Goal: Task Accomplishment & Management: Manage account settings

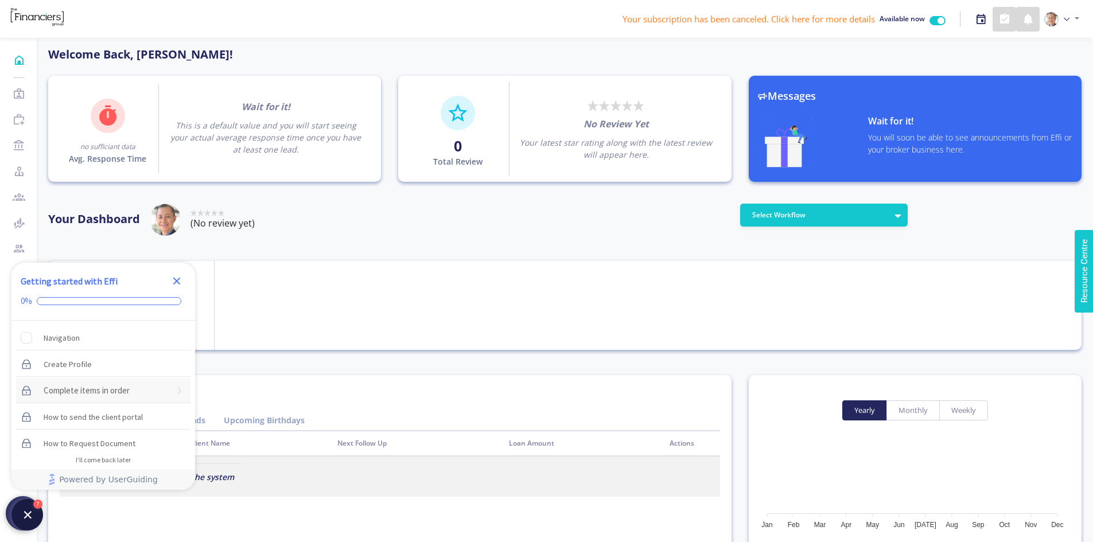
scroll to position [103, 184]
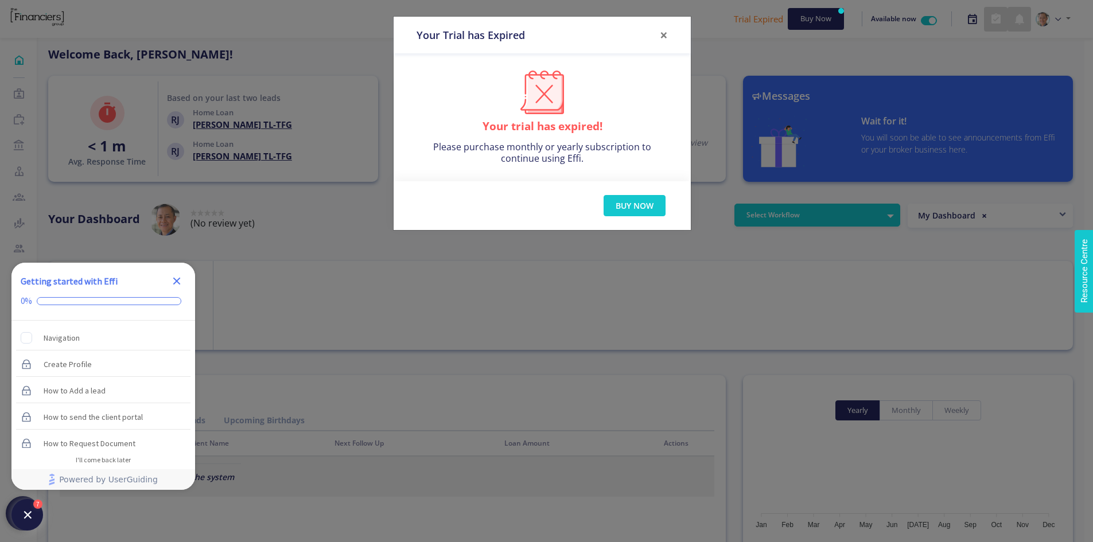
click at [177, 277] on icon "Close Checklist" at bounding box center [177, 281] width 14 height 14
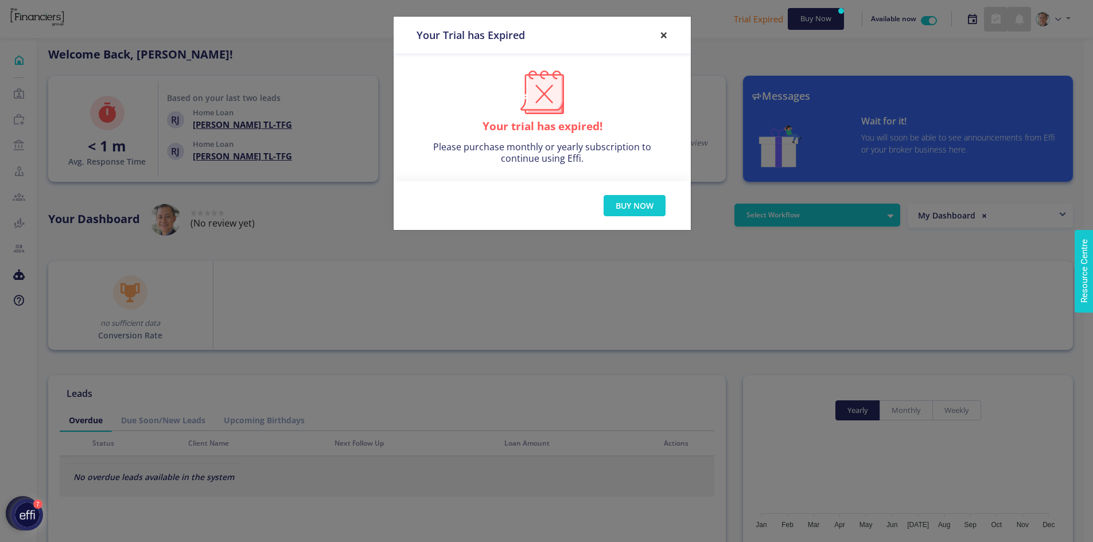
click at [660, 36] on button "×" at bounding box center [664, 35] width 26 height 32
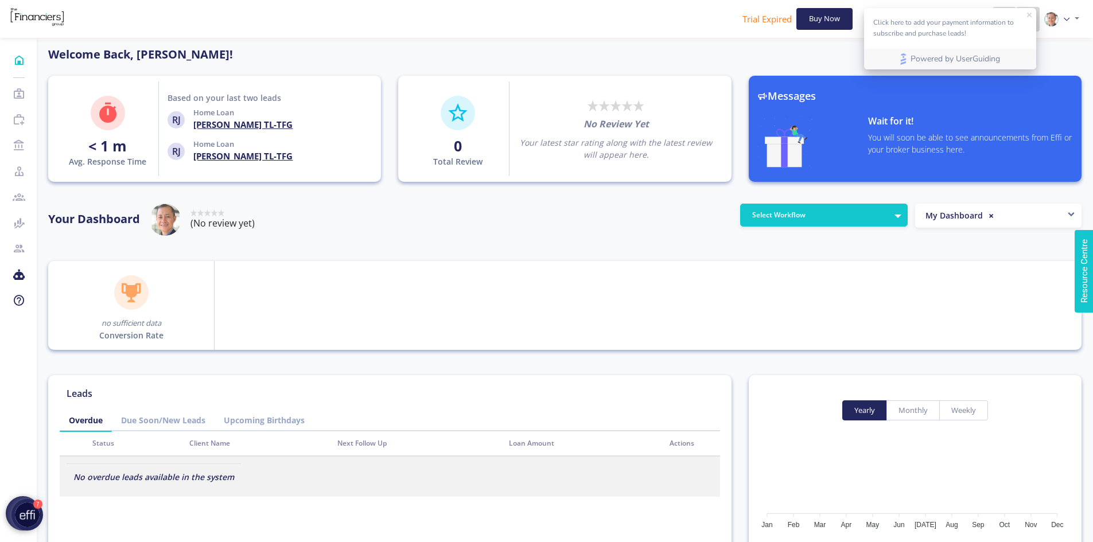
click at [1028, 15] on icon "close tooltip" at bounding box center [1029, 15] width 5 height 5
click at [1057, 16] on img at bounding box center [1051, 19] width 14 height 14
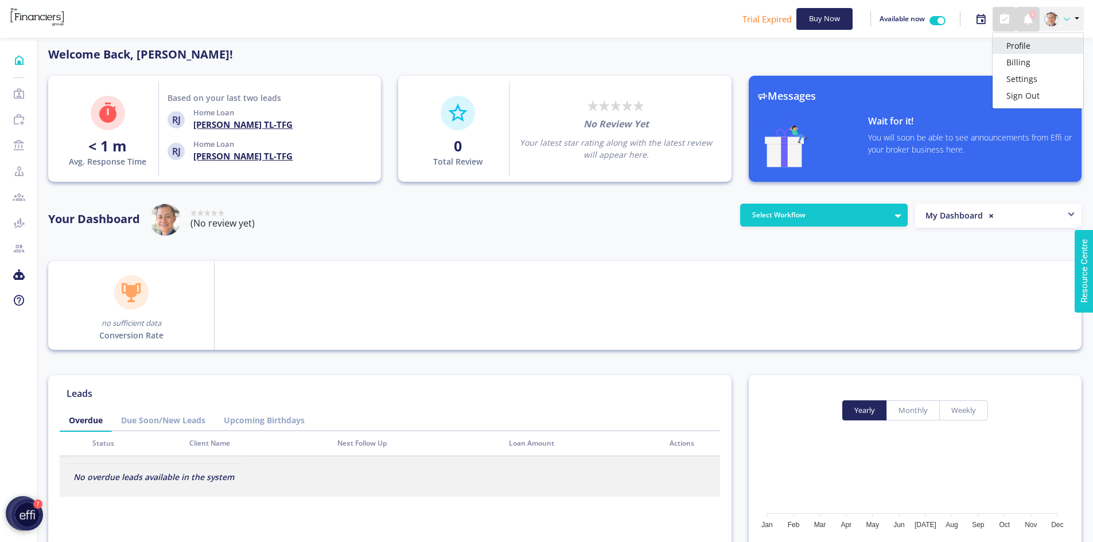
click at [1047, 46] on link "Profile" at bounding box center [1038, 45] width 91 height 17
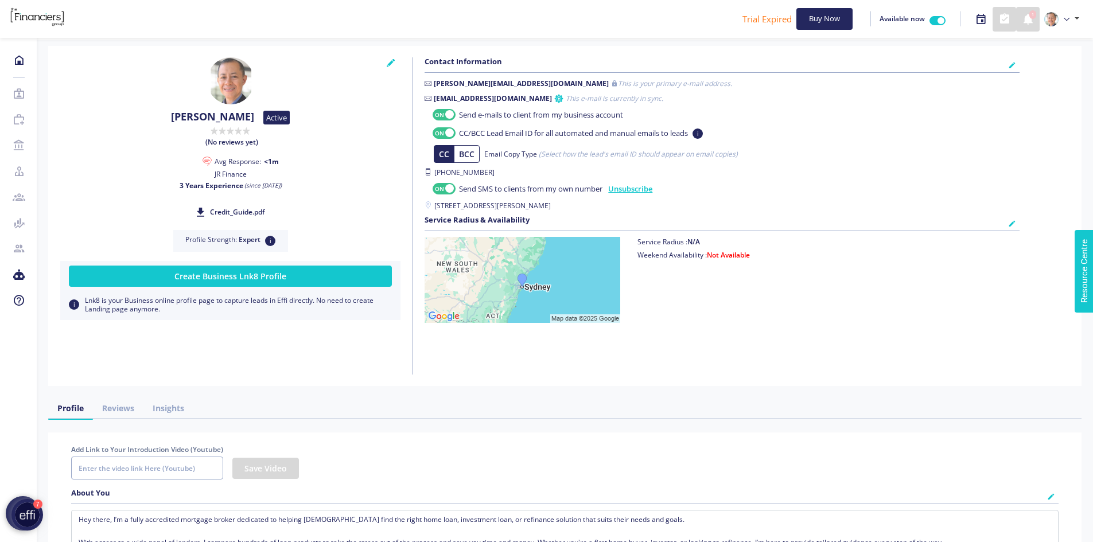
checkbox input "true"
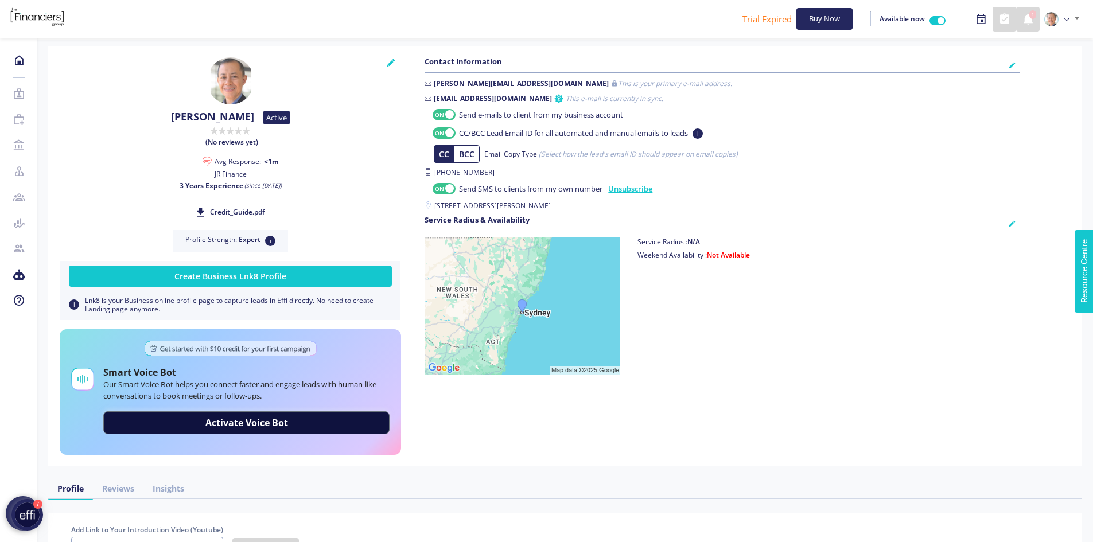
click at [814, 7] on ul "Trial Expired Buy Now Available now 1 Profile Billing Settings Sign Out" at bounding box center [912, 19] width 341 height 25
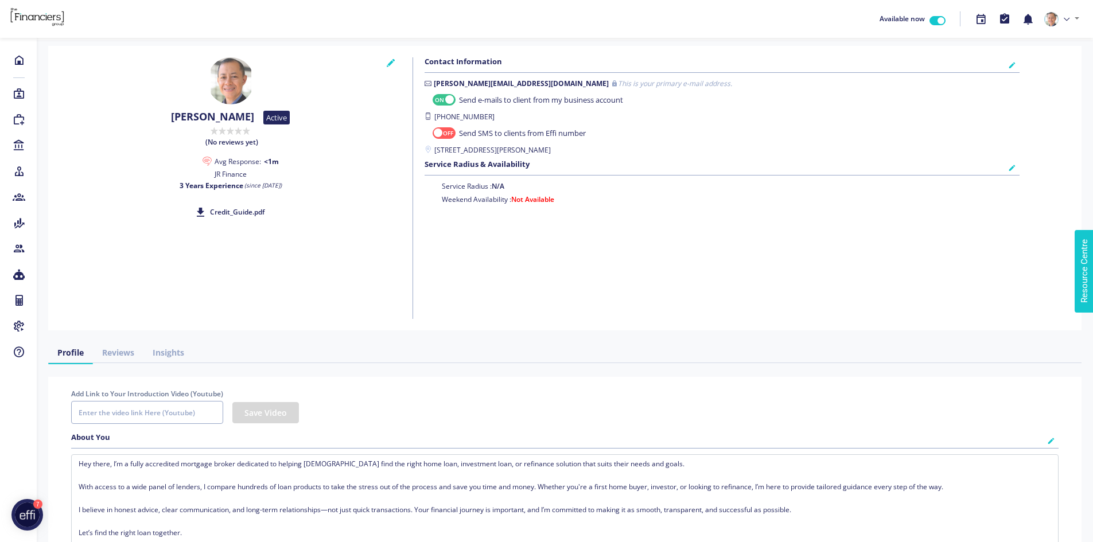
checkbox input "true"
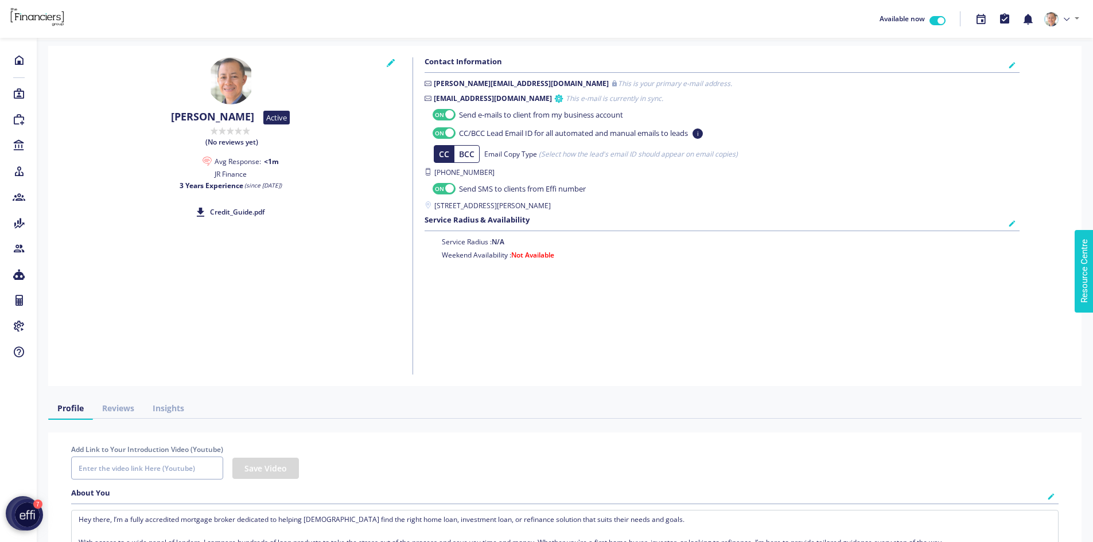
checkbox input "true"
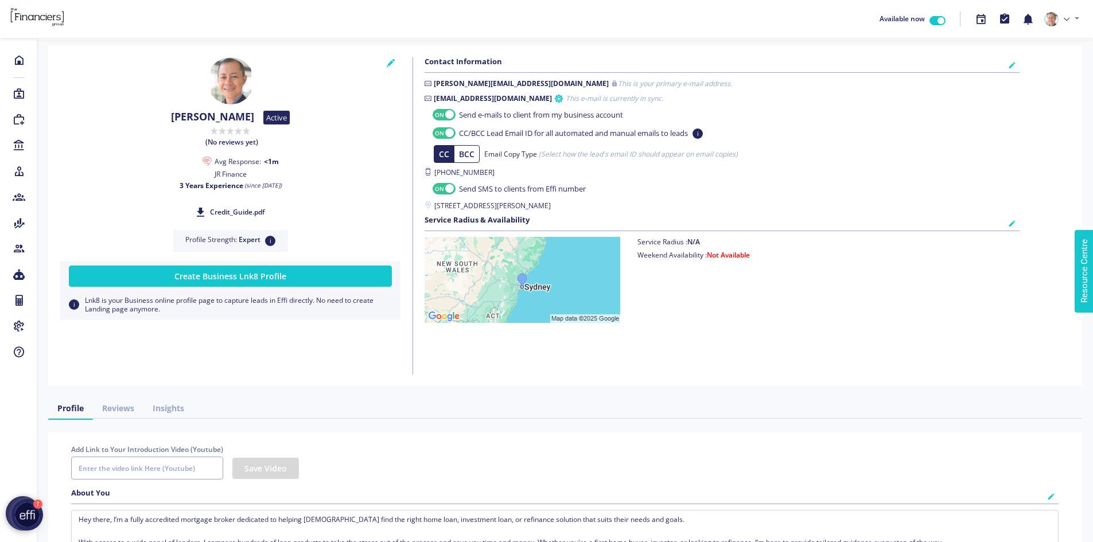
checkbox input "true"
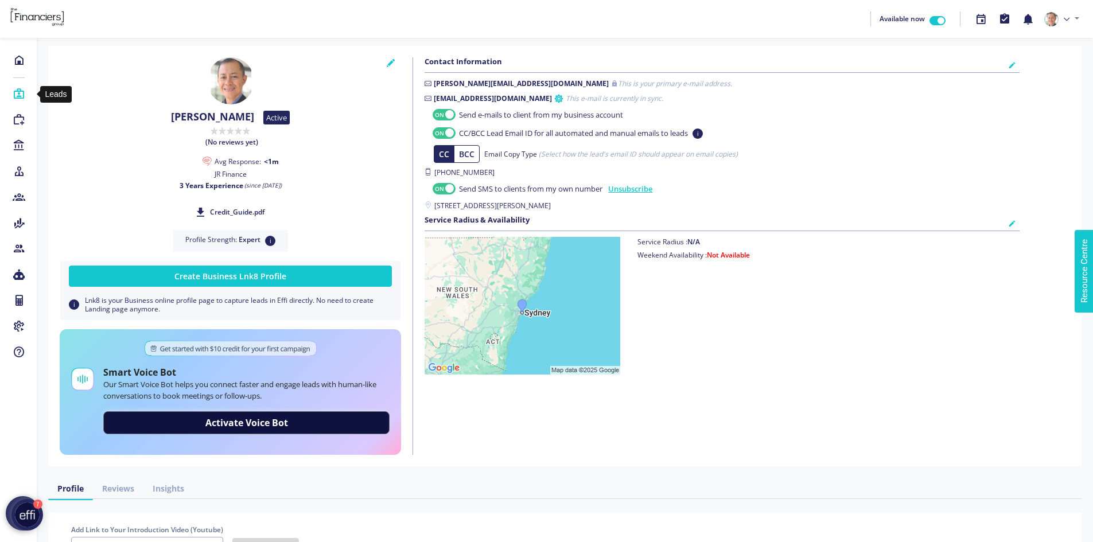
click at [15, 98] on icon at bounding box center [19, 93] width 13 height 11
